Goal: Transaction & Acquisition: Purchase product/service

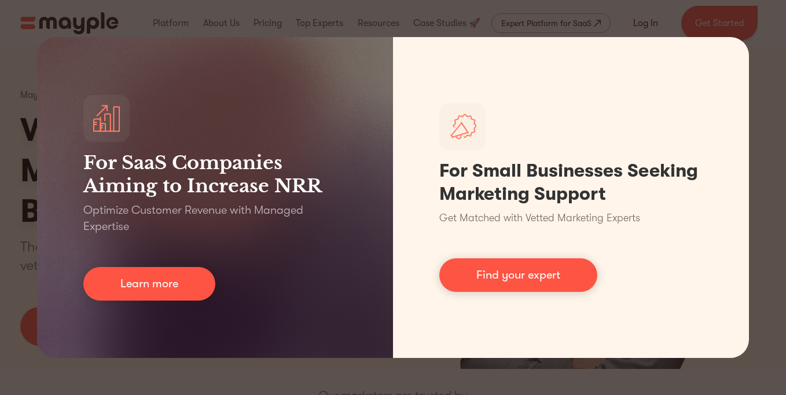
click at [659, 21] on div "For SaaS Companies Aiming to Increase NRR Optimize Customer Revenue with Manage…" at bounding box center [393, 197] width 786 height 395
click at [162, 378] on div "For SaaS Companies Aiming to Increase NRR Optimize Customer Revenue with Manage…" at bounding box center [393, 197] width 786 height 395
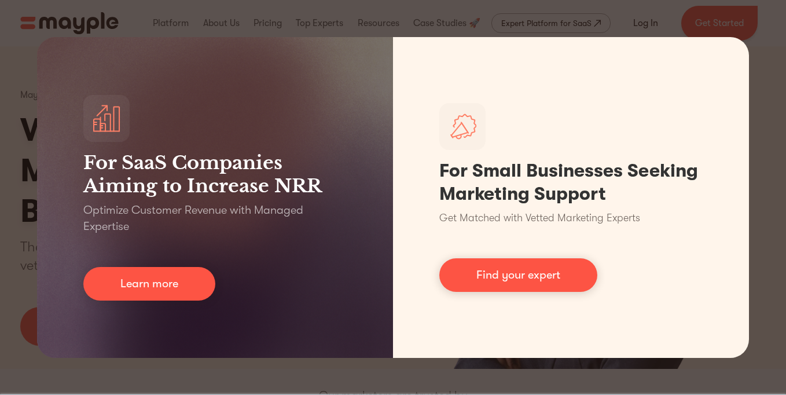
click at [604, 13] on div "For SaaS Companies Aiming to Increase NRR Optimize Customer Revenue with Manage…" at bounding box center [393, 197] width 786 height 395
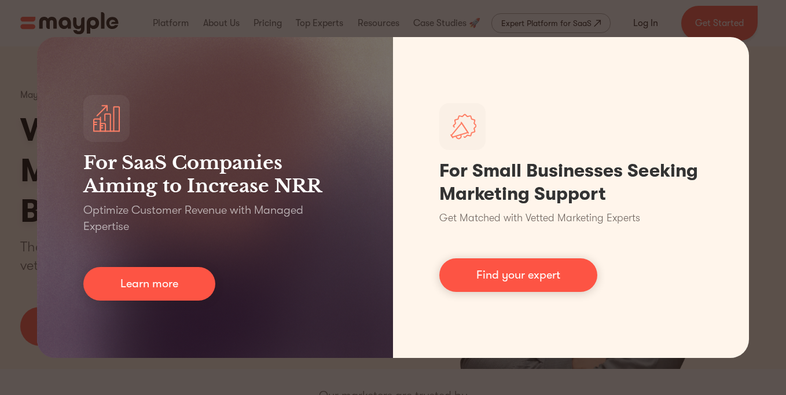
click at [603, 379] on div "For SaaS Companies Aiming to Increase NRR Optimize Customer Revenue with Manage…" at bounding box center [393, 197] width 786 height 395
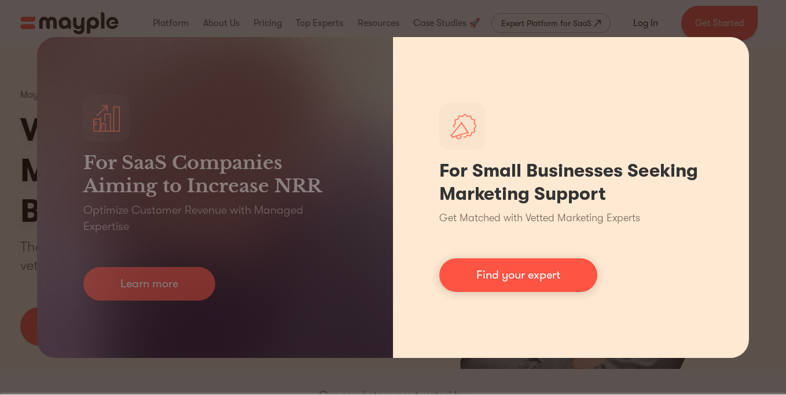
click at [744, 46] on div "For Small Businesses Seeking Marketing Support Get Matched with Vetted Marketin…" at bounding box center [571, 197] width 356 height 321
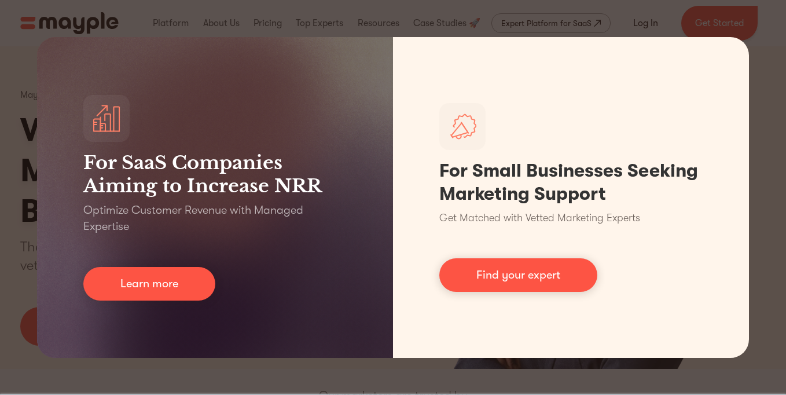
click at [762, 20] on div "For SaaS Companies Aiming to Increase NRR Optimize Customer Revenue with Manage…" at bounding box center [393, 197] width 786 height 395
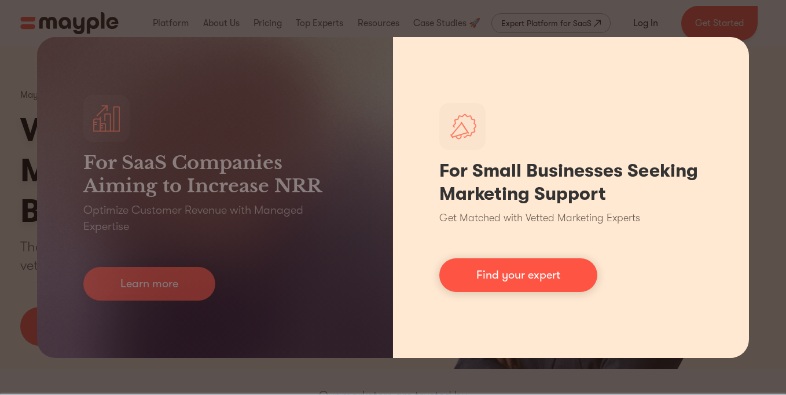
click at [730, 47] on div "For Small Businesses Seeking Marketing Support Get Matched with Vetted Marketin…" at bounding box center [571, 197] width 356 height 321
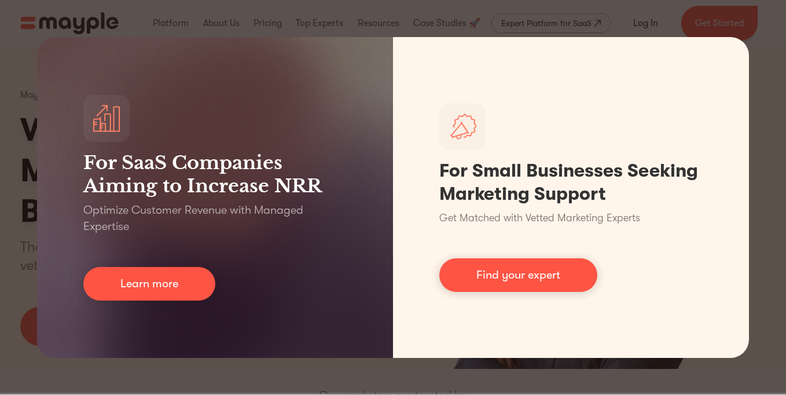
click at [723, 20] on div "For SaaS Companies Aiming to Increase NRR Optimize Customer Revenue with Manage…" at bounding box center [393, 197] width 786 height 395
click at [615, 10] on div "For SaaS Companies Aiming to Increase NRR Optimize Customer Revenue with Manage…" at bounding box center [393, 197] width 786 height 395
click at [498, 34] on div "For SaaS Companies Aiming to Increase NRR Optimize Customer Revenue with Manage…" at bounding box center [393, 197] width 786 height 395
drag, startPoint x: 316, startPoint y: 370, endPoint x: 252, endPoint y: 363, distance: 64.7
click at [306, 370] on div "For SaaS Companies Aiming to Increase NRR Optimize Customer Revenue with Manage…" at bounding box center [393, 197] width 786 height 395
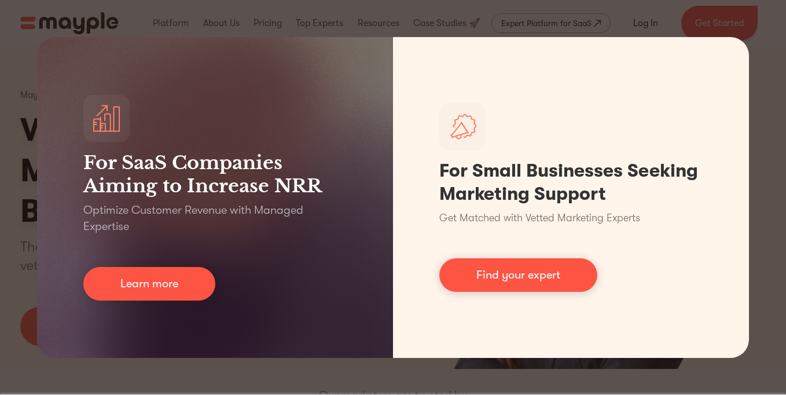
click at [20, 90] on div "For SaaS Companies Aiming to Increase NRR Optimize Customer Revenue with Manage…" at bounding box center [393, 197] width 786 height 395
click at [19, 16] on div "For SaaS Companies Aiming to Increase NRR Optimize Customer Revenue with Manage…" at bounding box center [393, 197] width 786 height 395
click at [224, 26] on div "For SaaS Companies Aiming to Increase NRR Optimize Customer Revenue with Manage…" at bounding box center [393, 197] width 786 height 395
click at [225, 20] on div "For SaaS Companies Aiming to Increase NRR Optimize Customer Revenue with Manage…" at bounding box center [393, 197] width 786 height 395
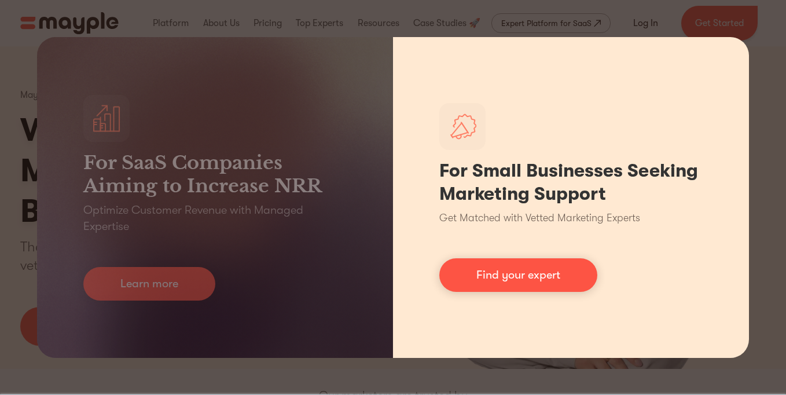
drag, startPoint x: 462, startPoint y: 59, endPoint x: 540, endPoint y: 50, distance: 78.7
click at [463, 60] on div "For Small Businesses Seeking Marketing Support Get Matched with Vetted Marketin…" at bounding box center [571, 197] width 356 height 321
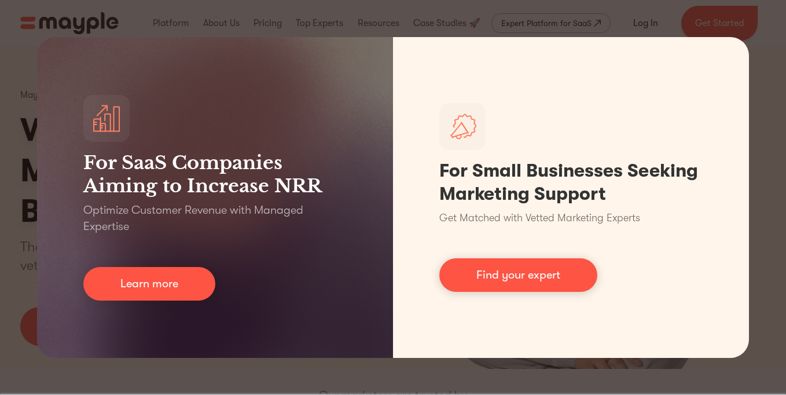
drag, startPoint x: 689, startPoint y: 27, endPoint x: 738, endPoint y: 25, distance: 49.2
click at [689, 27] on div "For SaaS Companies Aiming to Increase NRR Optimize Customer Revenue with Manage…" at bounding box center [393, 197] width 786 height 395
click at [770, 98] on div "For SaaS Companies Aiming to Increase NRR Optimize Customer Revenue with Manage…" at bounding box center [393, 197] width 786 height 395
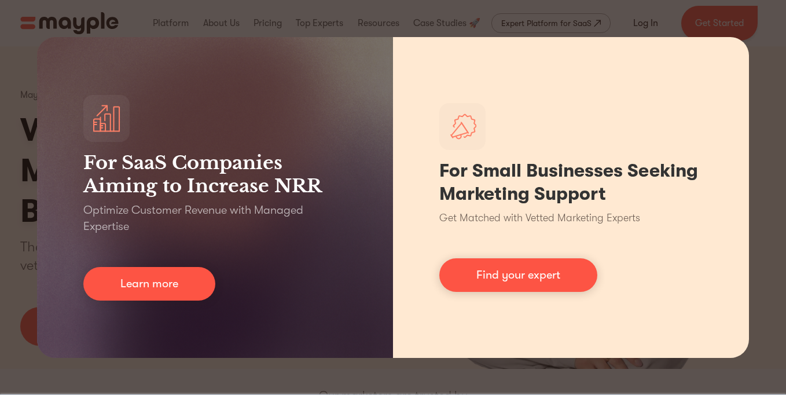
click at [748, 216] on div "For SaaS Companies Aiming to Increase NRR Optimize Customer Revenue with Manage…" at bounding box center [393, 197] width 786 height 395
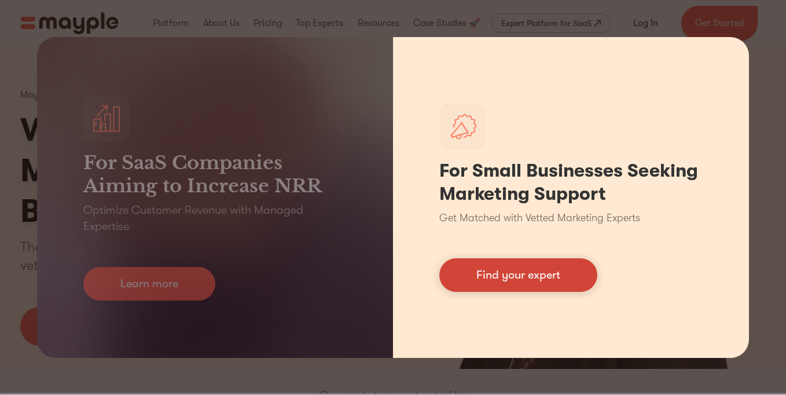
click at [521, 279] on link "Find your expert" at bounding box center [518, 275] width 158 height 34
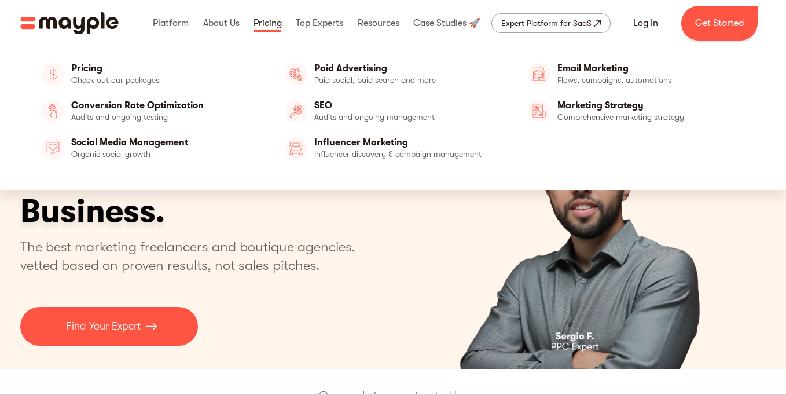
click at [270, 21] on link at bounding box center [268, 23] width 34 height 37
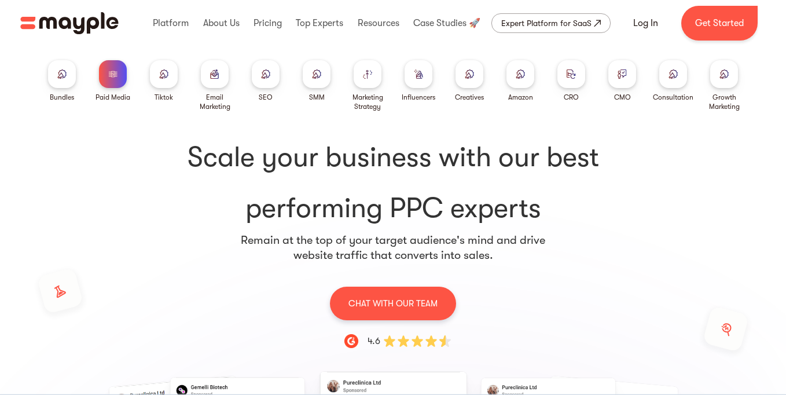
click at [369, 75] on img at bounding box center [367, 73] width 9 height 9
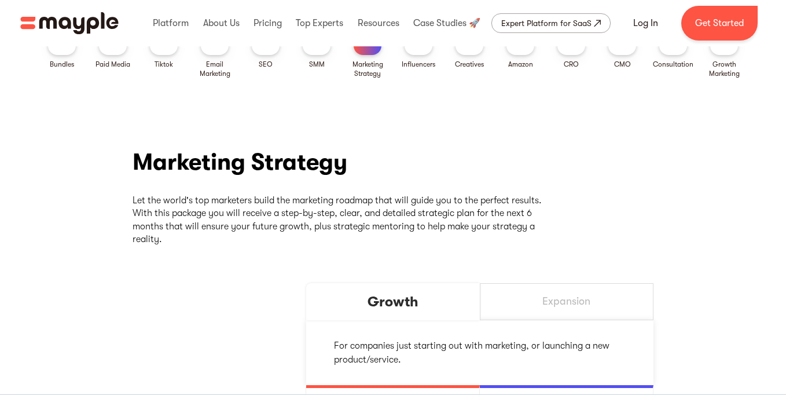
scroll to position [34, 0]
